Goal: Task Accomplishment & Management: Manage account settings

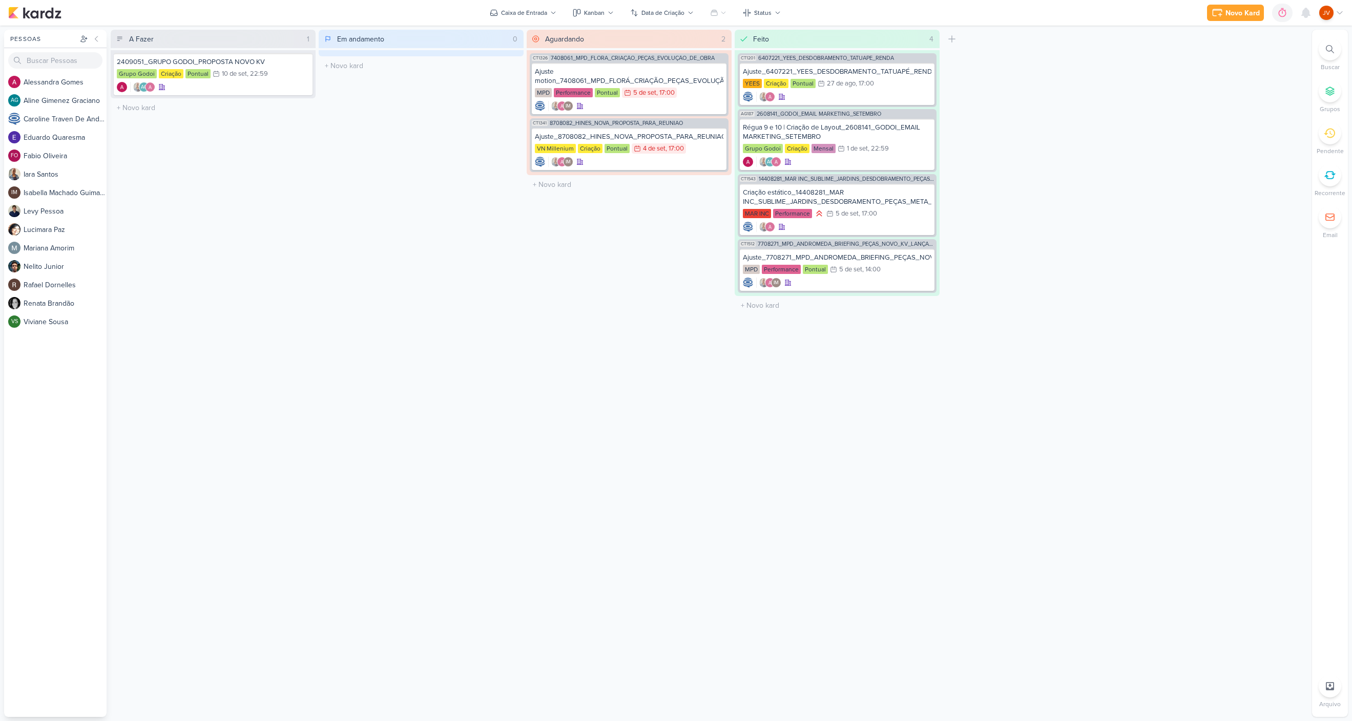
drag, startPoint x: 1111, startPoint y: 379, endPoint x: 1114, endPoint y: 371, distance: 8.3
click at [1107, 377] on div "A Fazer 1 Mover Para Esquerda Mover Para Direita [GEOGRAPHIC_DATA] 2409051_GRUP…" at bounding box center [709, 374] width 1197 height 688
click at [1311, 8] on span "1" at bounding box center [1311, 8] width 2 height 8
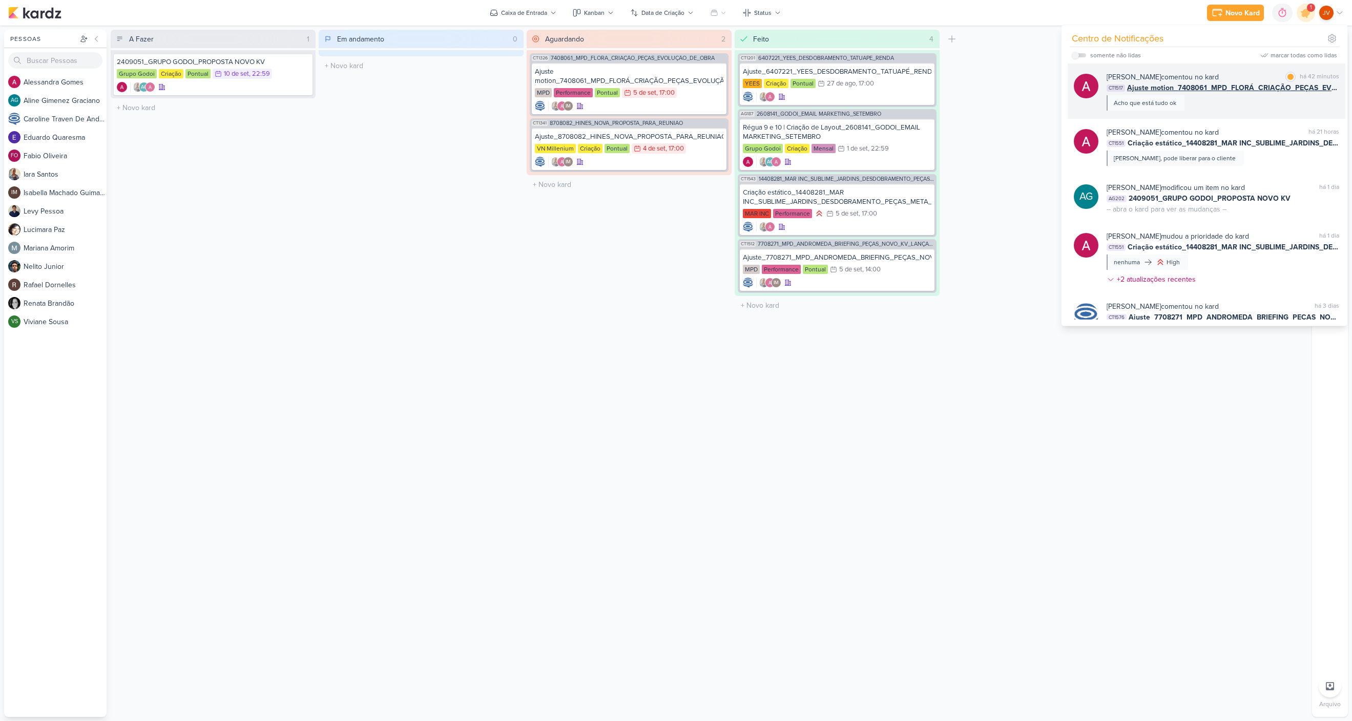
click at [1207, 100] on div "[PERSON_NAME] comentou no kard marcar como lida há 42 minutos CT1517 Ajuste mot…" at bounding box center [1223, 91] width 233 height 39
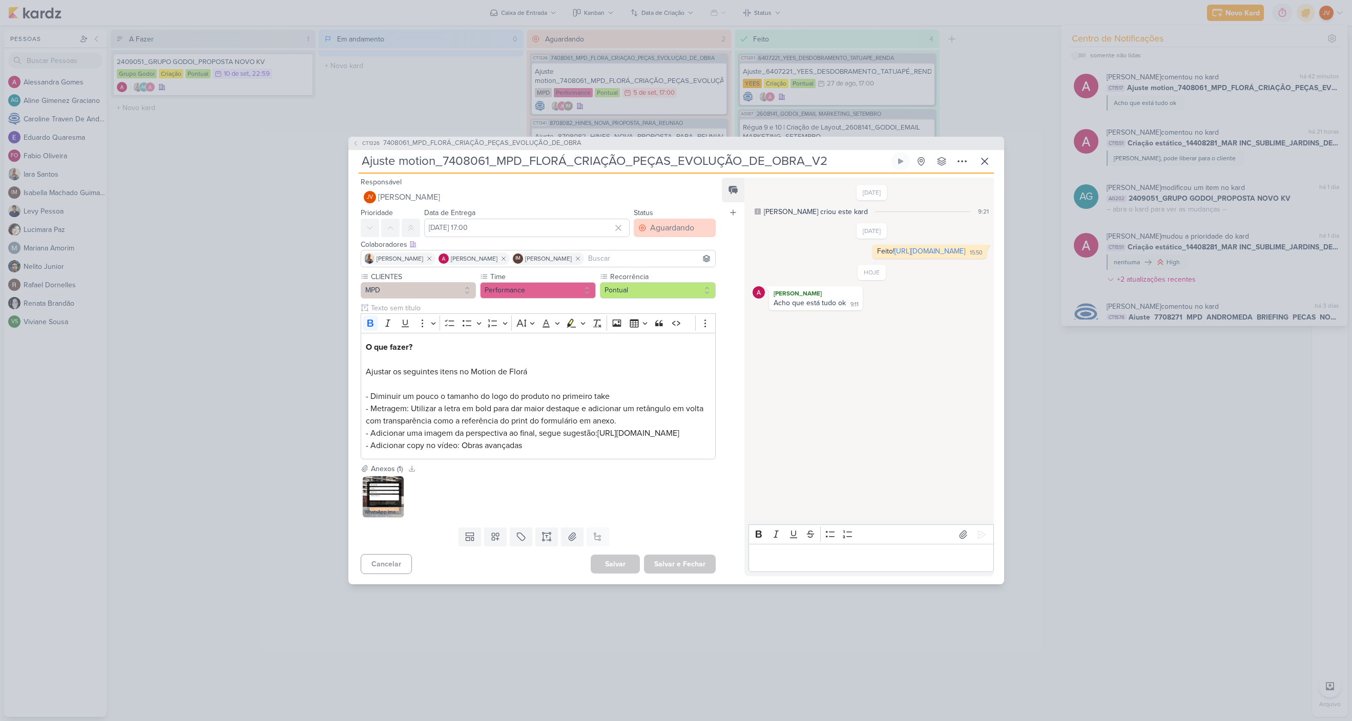
click at [650, 222] on div "Aguardando" at bounding box center [672, 228] width 44 height 12
click at [646, 299] on div "Feito" at bounding box center [653, 302] width 16 height 11
click at [670, 570] on button "Salvar e Fechar" at bounding box center [680, 564] width 72 height 19
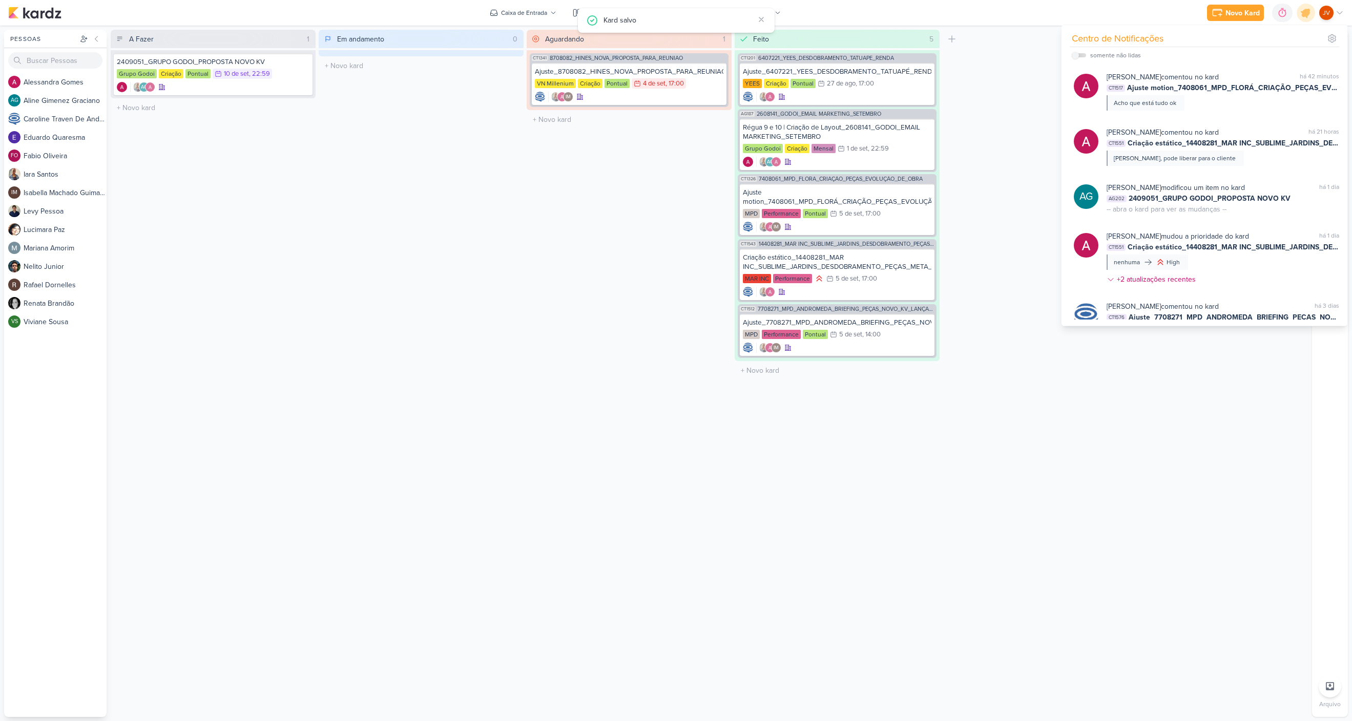
click at [678, 456] on div "Aguardando 1 Mover Para Esquerda Mover Para Direita [GEOGRAPHIC_DATA] CT1341 87…" at bounding box center [629, 374] width 205 height 688
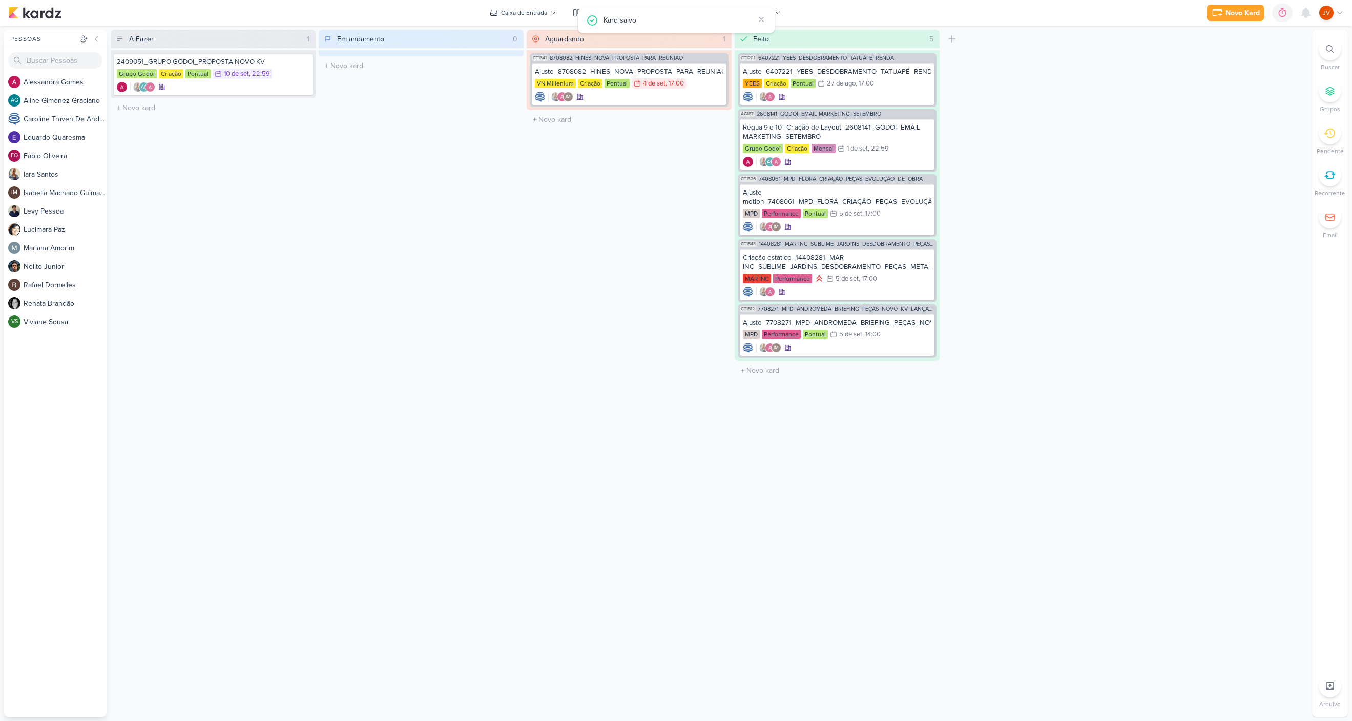
click at [507, 323] on div "Em andamento 0 Mover Para Esquerda Mover Para Direita [GEOGRAPHIC_DATA] O títul…" at bounding box center [421, 374] width 205 height 688
click at [673, 70] on div "Ajuste_8708082_HINES_NOVA_PROPOSTA_PARA_REUNIAO" at bounding box center [629, 71] width 189 height 9
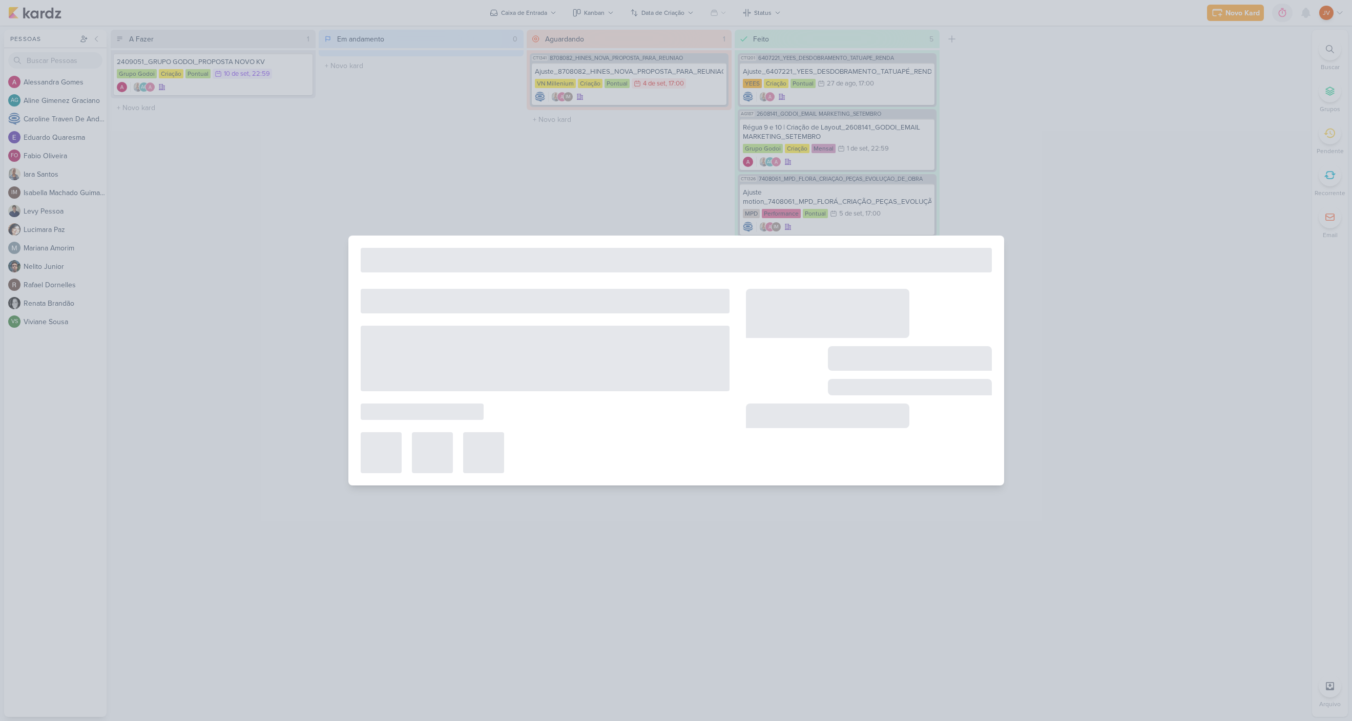
type input "Ajuste_8708082_HINES_NOVA_PROPOSTA_PARA_REUNIAO"
type input "[DATE] 17:00"
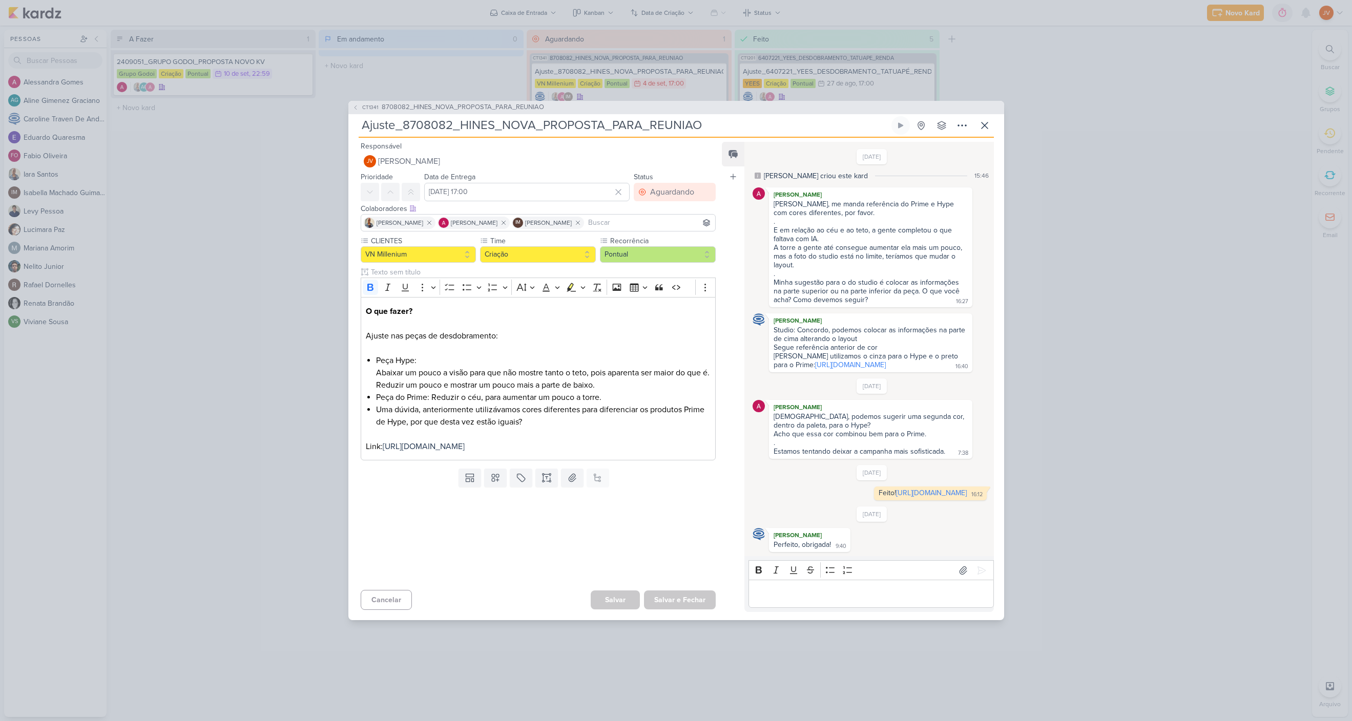
click at [1059, 129] on div "CT1341 8708082_HINES_NOVA_PROPOSTA_PARA_REUNIAO Ajuste_8708082_HINES_NOVA_PROPO…" at bounding box center [676, 360] width 1352 height 721
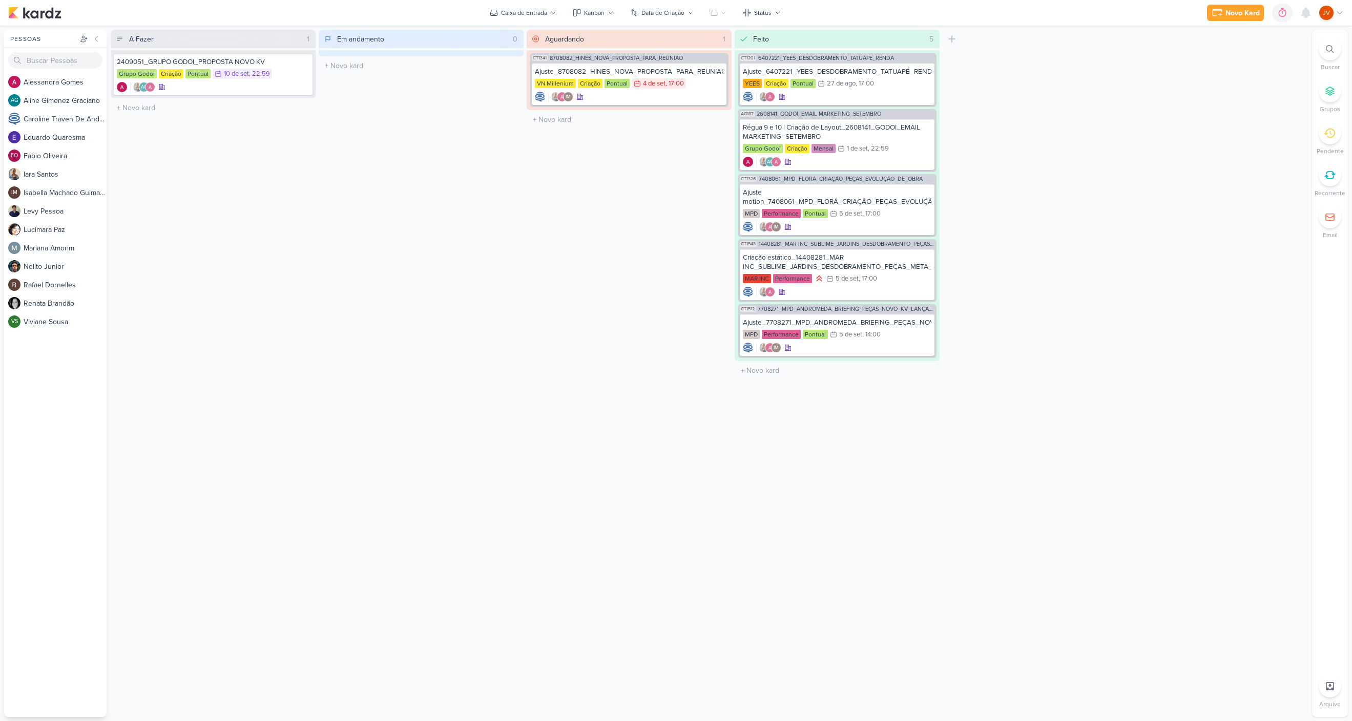
click at [992, 538] on div "A Fazer 1 Mover Para Esquerda Mover Para Direita [GEOGRAPHIC_DATA] 2409051_GRUP…" at bounding box center [709, 374] width 1197 height 688
click at [249, 63] on div "2409051_GRUPO GODOI_PROPOSTA NOVO KV" at bounding box center [213, 61] width 193 height 9
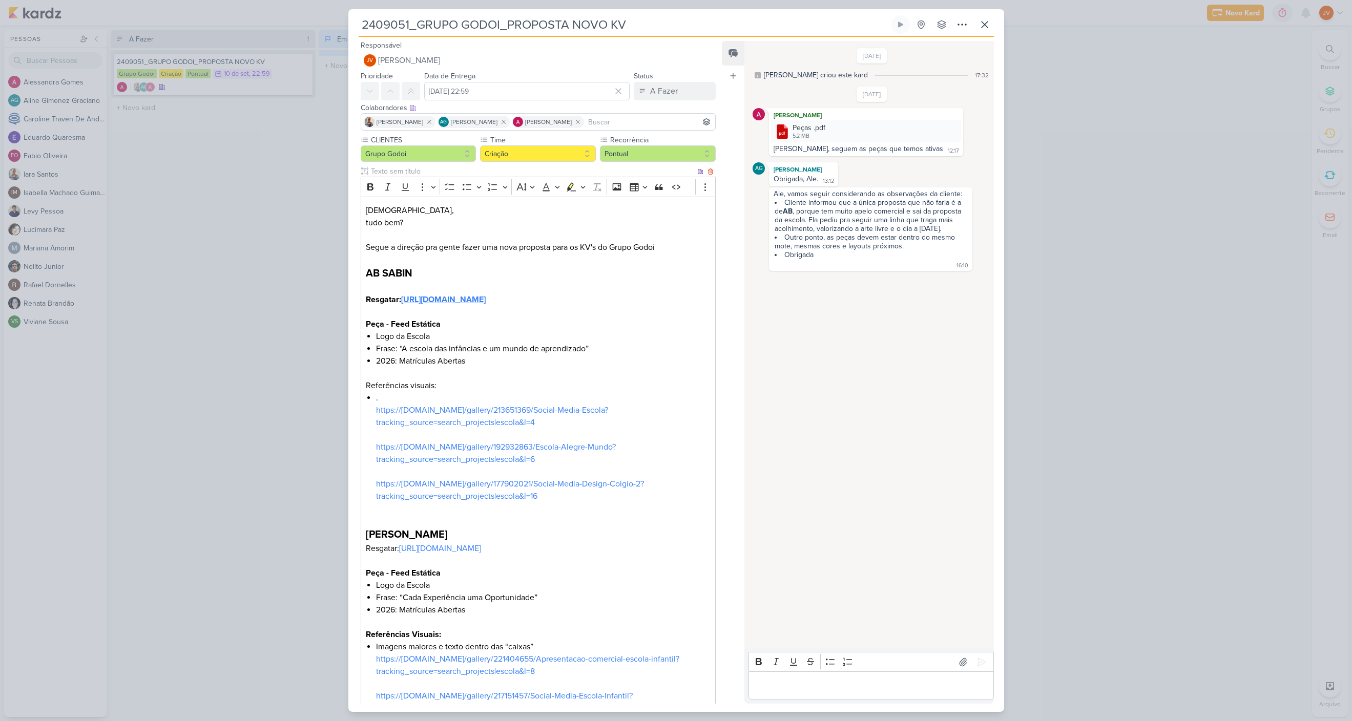
click at [486, 305] on strong "[URL][DOMAIN_NAME]" at bounding box center [443, 300] width 85 height 10
click at [474, 305] on strong "[URL][DOMAIN_NAME]" at bounding box center [443, 300] width 85 height 10
click at [495, 425] on link "https://[DOMAIN_NAME]/gallery/213651369/Social-Media-Escola?tracking_source=sea…" at bounding box center [492, 416] width 232 height 23
